Goal: Task Accomplishment & Management: Use online tool/utility

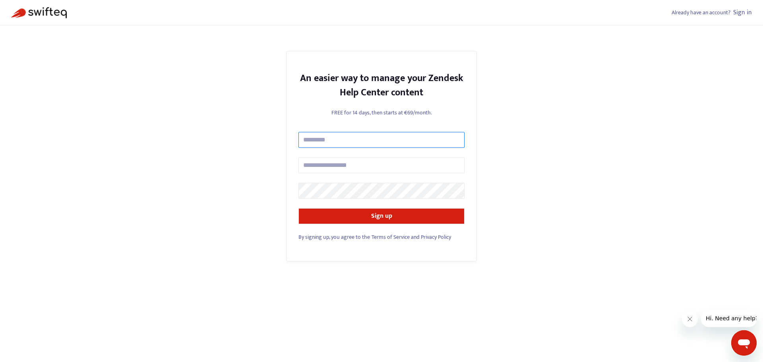
click at [329, 142] on input "text" at bounding box center [382, 140] width 166 height 16
click at [329, 138] on input "***" at bounding box center [382, 140] width 166 height 16
type input "**********"
click at [325, 171] on input "text" at bounding box center [382, 165] width 166 height 16
type input "**********"
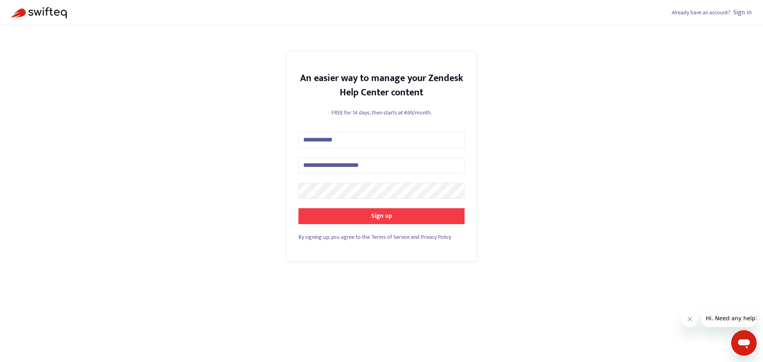
click at [385, 217] on strong "Sign up" at bounding box center [381, 216] width 21 height 11
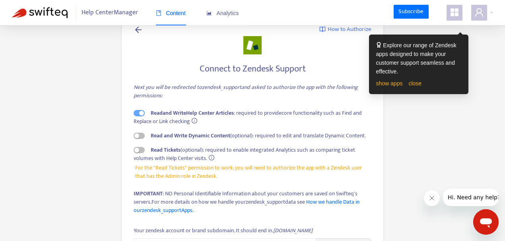
scroll to position [26, 0]
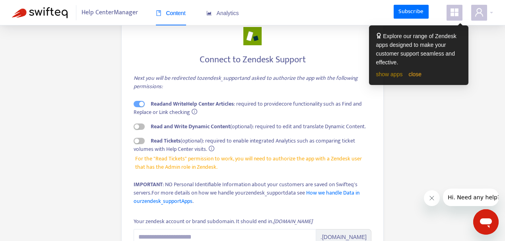
click at [389, 73] on link "show apps" at bounding box center [389, 74] width 27 height 6
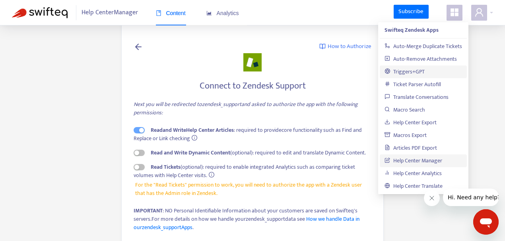
scroll to position [0, 0]
click at [429, 161] on link "Help Center Manager" at bounding box center [413, 160] width 58 height 9
click at [420, 161] on link "Help Center Manager" at bounding box center [413, 160] width 58 height 9
click at [433, 200] on icon "Close message from company" at bounding box center [431, 198] width 6 height 6
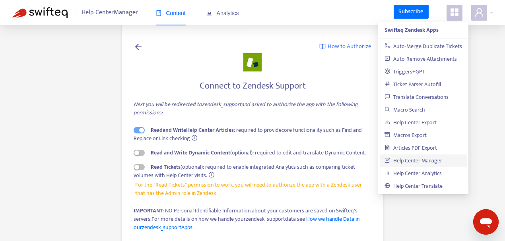
click at [416, 159] on link "Help Center Manager" at bounding box center [413, 160] width 58 height 9
click at [414, 160] on link "Help Center Manager" at bounding box center [413, 160] width 58 height 9
click at [402, 159] on link "Help Center Manager" at bounding box center [413, 160] width 58 height 9
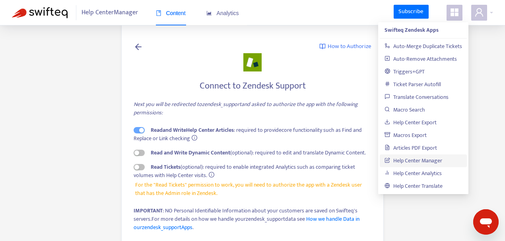
click at [402, 159] on link "Help Center Manager" at bounding box center [413, 160] width 58 height 9
click at [492, 109] on main "How to Authorize Connect to Zendesk Support Next you will be redirected to zend…" at bounding box center [252, 186] width 505 height 373
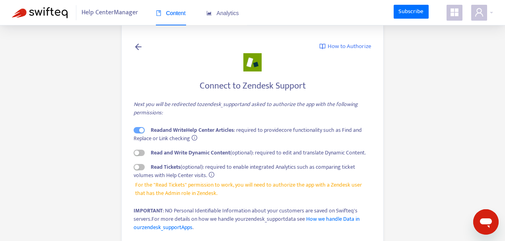
click at [456, 10] on icon "appstore" at bounding box center [454, 12] width 8 height 8
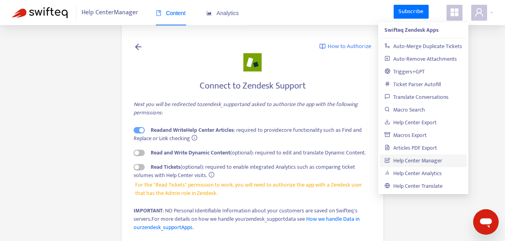
click at [423, 160] on link "Help Center Manager" at bounding box center [413, 160] width 58 height 9
click at [336, 80] on div "Connect to Zendesk Support Next you will be redirected to zendesk_support and a…" at bounding box center [253, 159] width 238 height 163
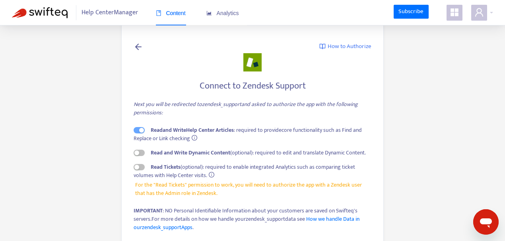
click at [336, 46] on span "How to Authorize" at bounding box center [350, 46] width 44 height 9
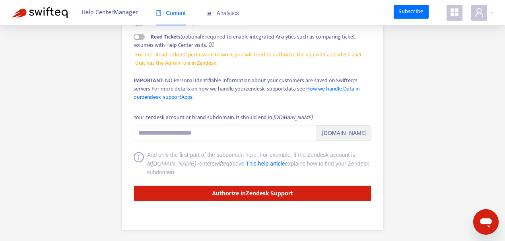
scroll to position [132, 0]
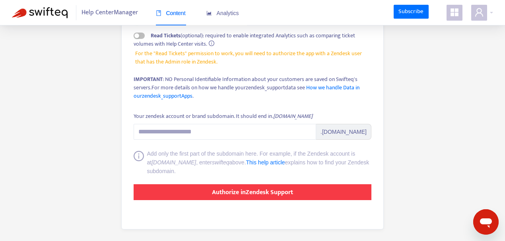
click at [250, 192] on strong "Authorize in Zendesk Support" at bounding box center [252, 192] width 81 height 11
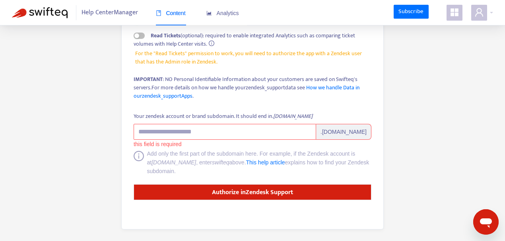
click at [203, 131] on input "Your zendesk account or brand subdomain. It should end in .zendesk.com" at bounding box center [225, 132] width 183 height 16
drag, startPoint x: 203, startPoint y: 131, endPoint x: 393, endPoint y: 111, distance: 191.5
click at [393, 111] on div "How to Authorize Connect to Zendesk Support Next you will be redirected to zend…" at bounding box center [252, 59] width 286 height 363
click at [169, 132] on input "Your zendesk account or brand subdomain. It should end in .zendesk.com" at bounding box center [225, 132] width 183 height 16
